Goal: Find contact information: Find contact information

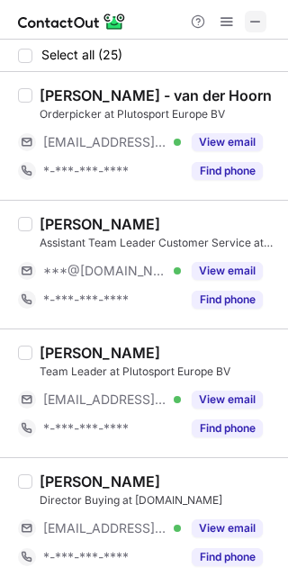
click at [253, 16] on span at bounding box center [255, 21] width 14 height 14
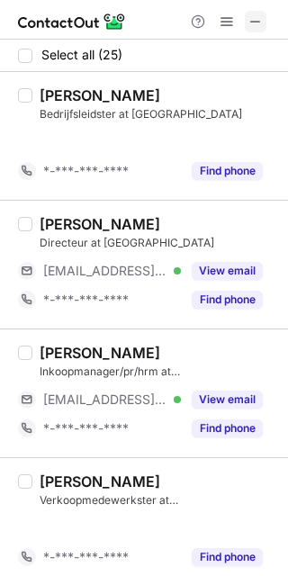
click at [257, 20] on span at bounding box center [255, 21] width 14 height 14
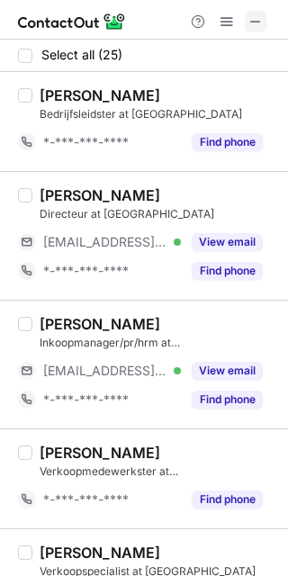
click at [257, 21] on span at bounding box center [255, 21] width 14 height 14
click at [264, 22] on button at bounding box center [256, 22] width 22 height 22
click at [246, 22] on button at bounding box center [256, 22] width 22 height 22
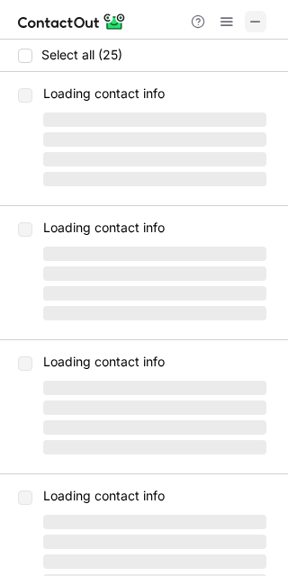
click at [261, 25] on span at bounding box center [255, 21] width 14 height 14
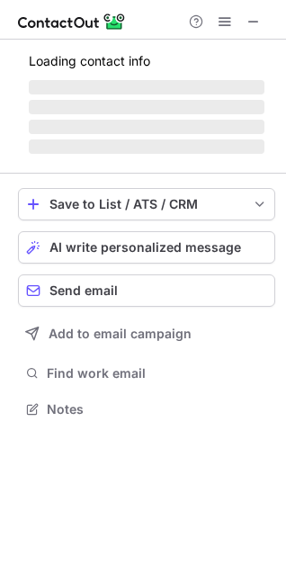
scroll to position [391, 286]
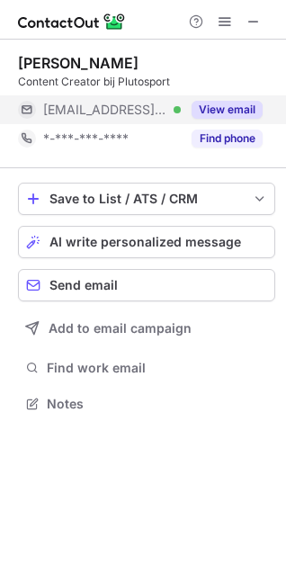
click at [250, 105] on button "View email" at bounding box center [227, 110] width 71 height 18
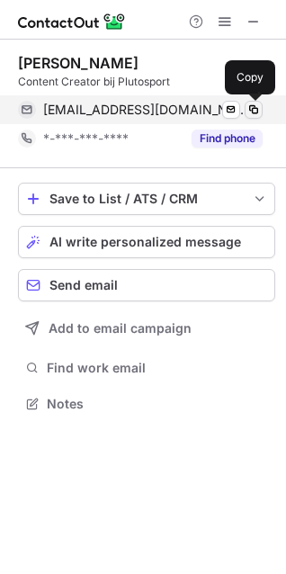
click at [256, 103] on span at bounding box center [253, 110] width 14 height 14
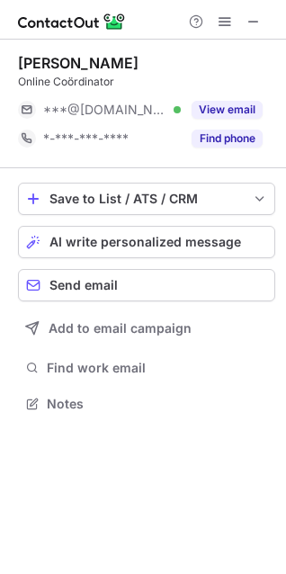
scroll to position [391, 286]
click at [247, 21] on span at bounding box center [253, 21] width 14 height 14
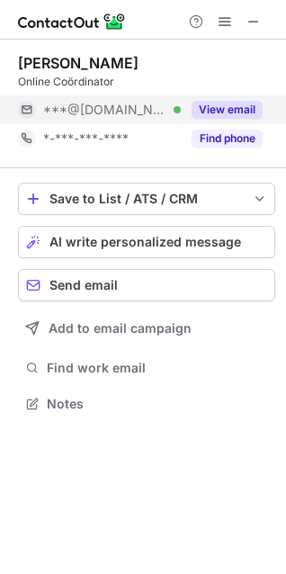
click at [212, 105] on button "View email" at bounding box center [227, 110] width 71 height 18
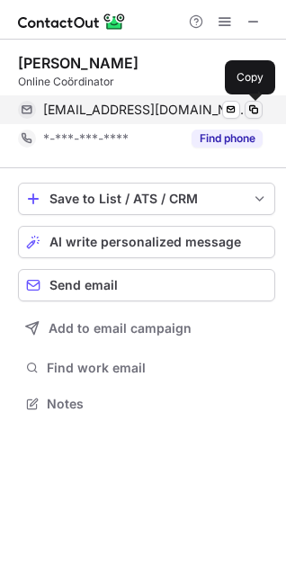
click at [252, 112] on span at bounding box center [253, 110] width 14 height 14
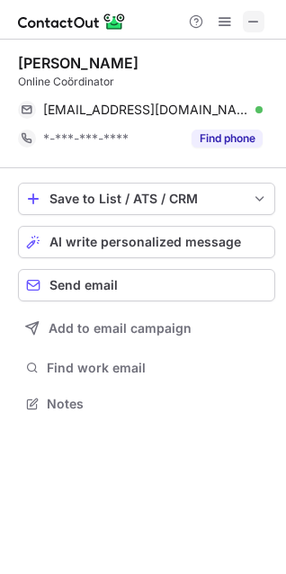
click at [249, 21] on span at bounding box center [253, 21] width 14 height 14
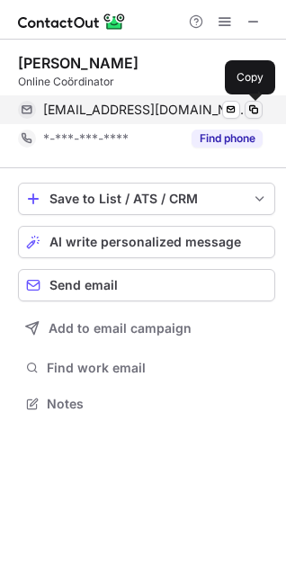
click at [254, 104] on span at bounding box center [253, 110] width 14 height 14
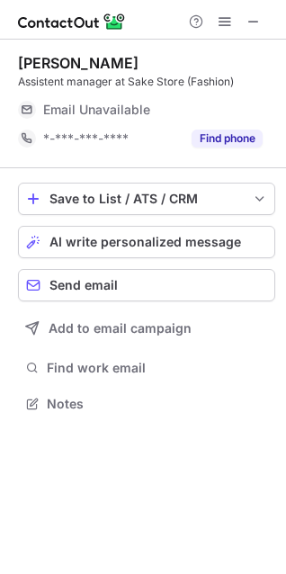
scroll to position [391, 286]
click at [249, 17] on span at bounding box center [253, 21] width 14 height 14
